Goal: Go to known website: Access a specific website the user already knows

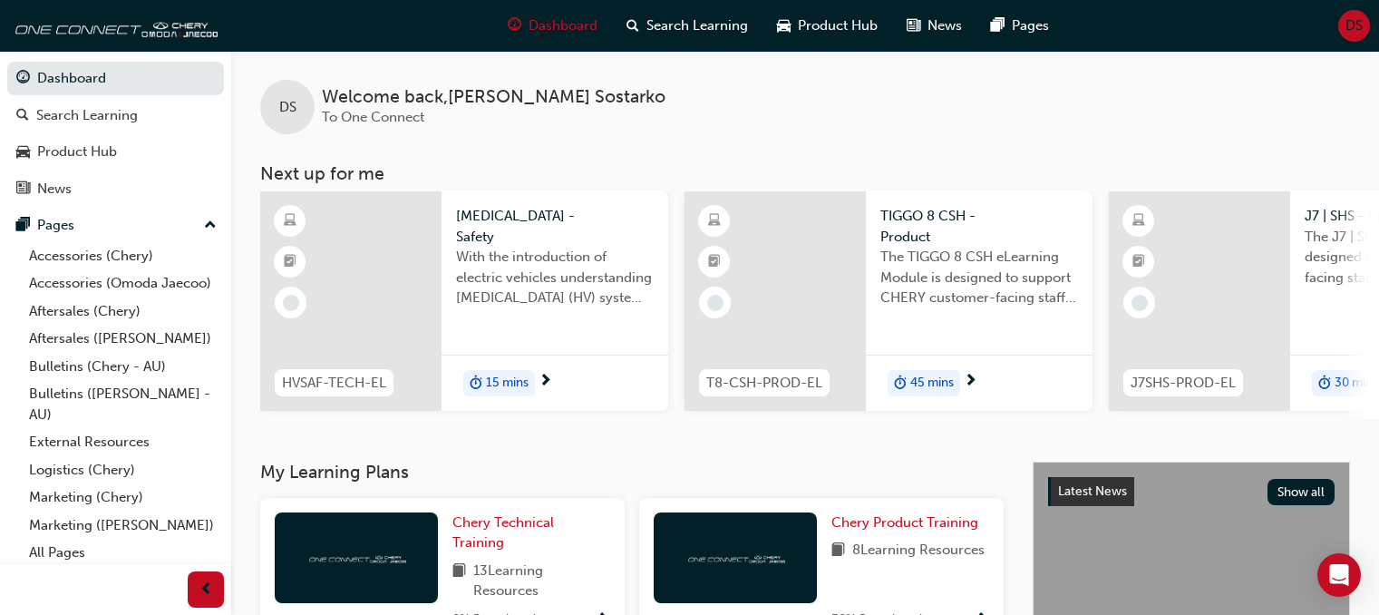
scroll to position [272, 0]
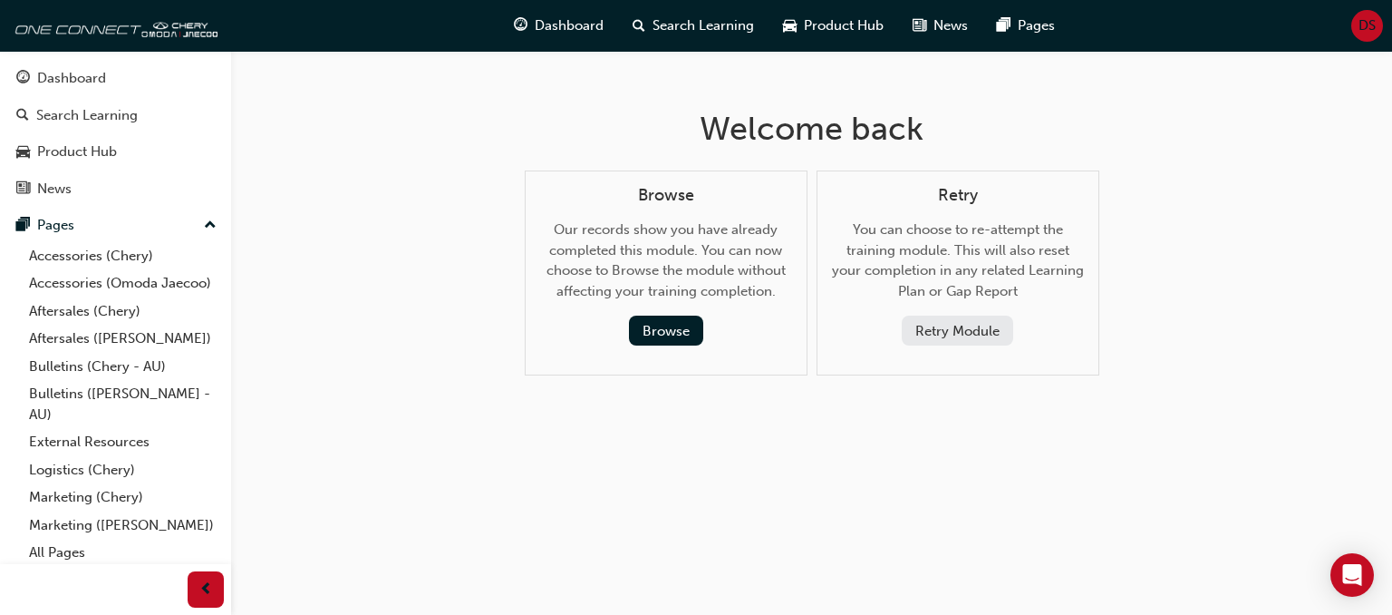
click at [1378, 24] on div "Dashboard Search Learning Product Hub News Pages DS" at bounding box center [696, 26] width 1392 height 52
click at [1378, 26] on div "DS" at bounding box center [1368, 26] width 32 height 32
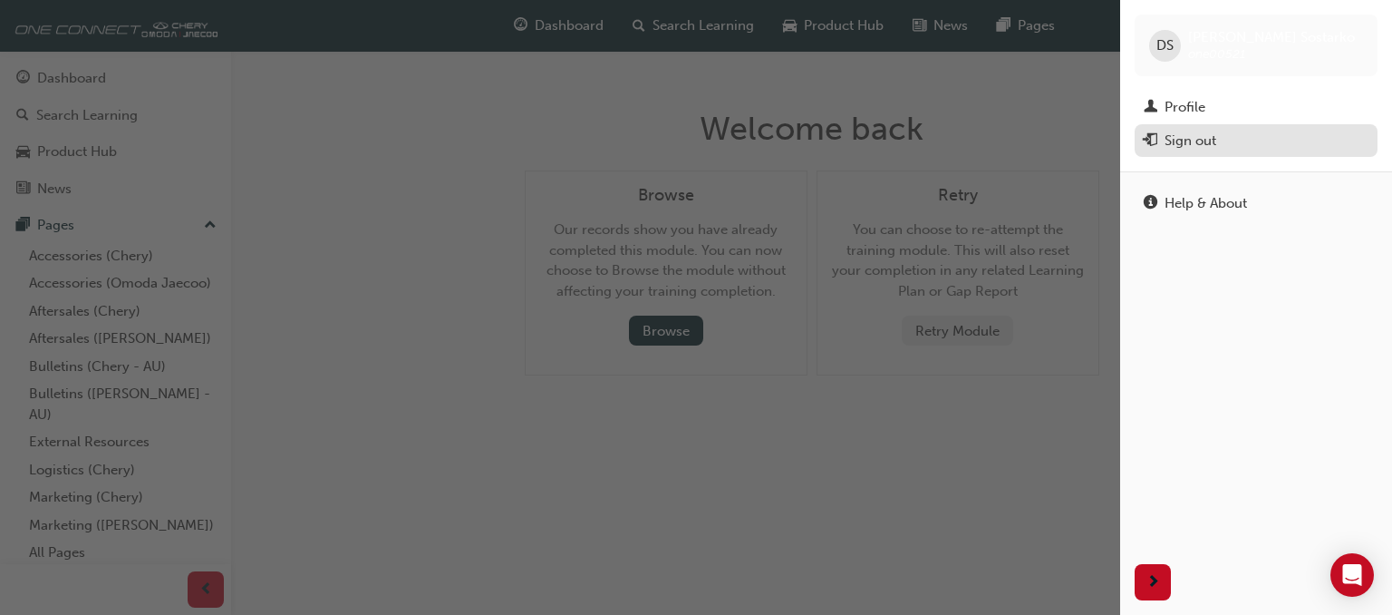
click at [1250, 139] on div "Sign out" at bounding box center [1256, 141] width 225 height 23
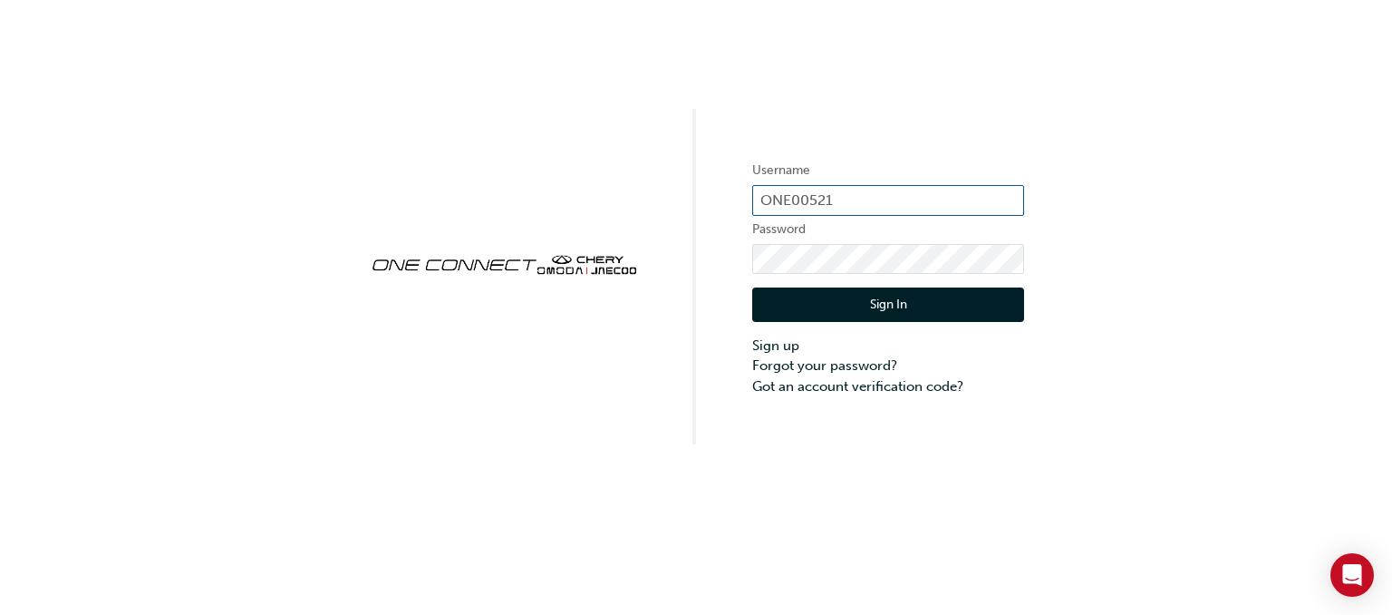
click at [896, 189] on input "ONE00521" at bounding box center [888, 200] width 272 height 31
type input "0005820206"
click at [955, 300] on button "Sign In" at bounding box center [888, 304] width 272 height 34
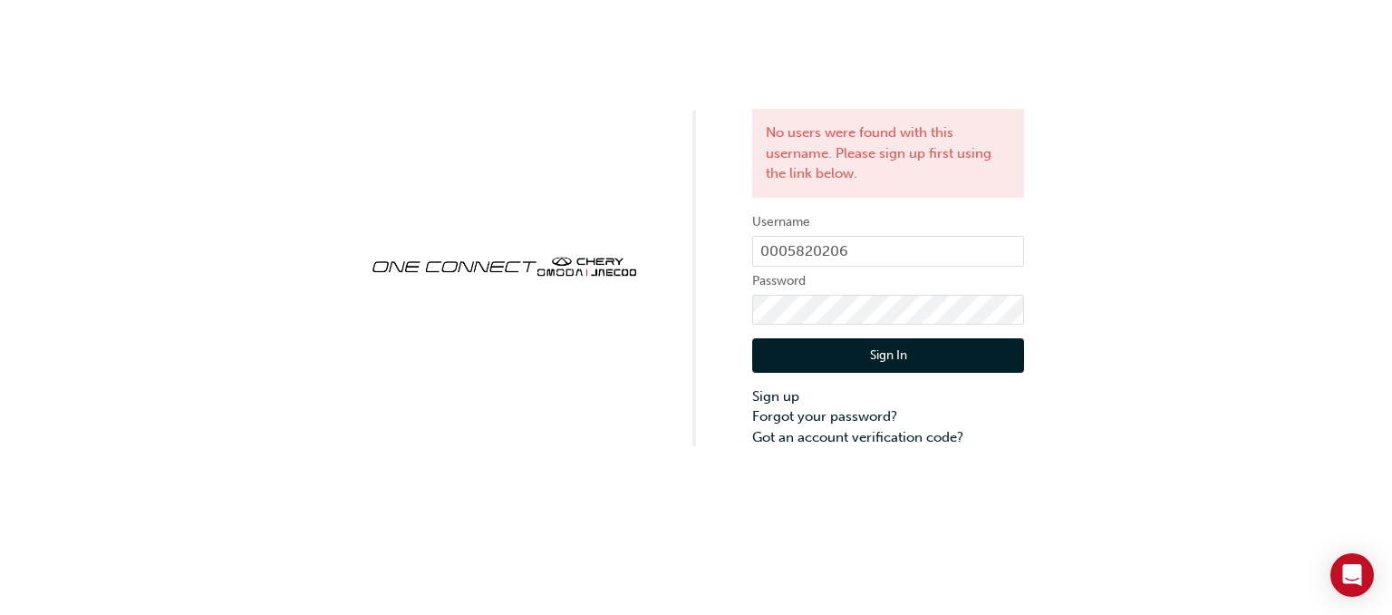
click at [952, 366] on button "Sign In" at bounding box center [888, 355] width 272 height 34
click at [947, 238] on input "0005820206" at bounding box center [888, 251] width 272 height 31
click at [946, 249] on input "0005820206" at bounding box center [888, 251] width 272 height 31
